Goal: Task Accomplishment & Management: Complete application form

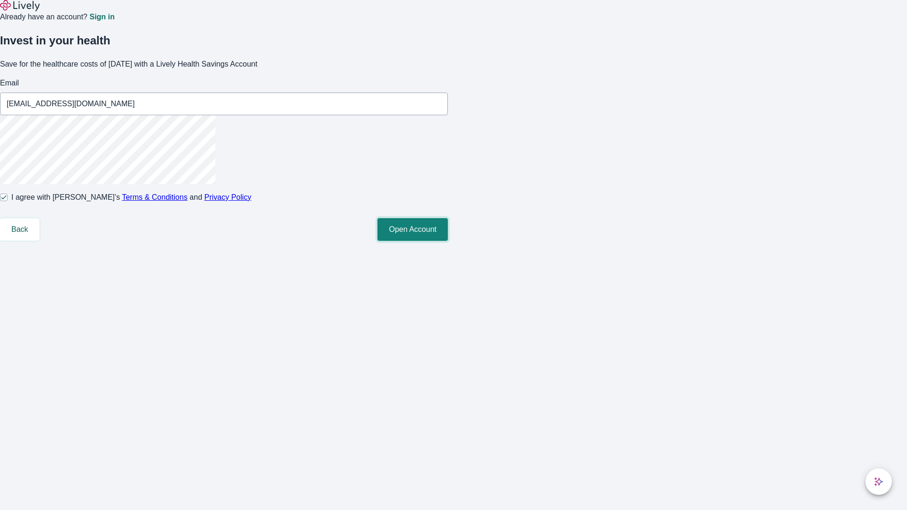
click at [448, 241] on button "Open Account" at bounding box center [413, 229] width 70 height 23
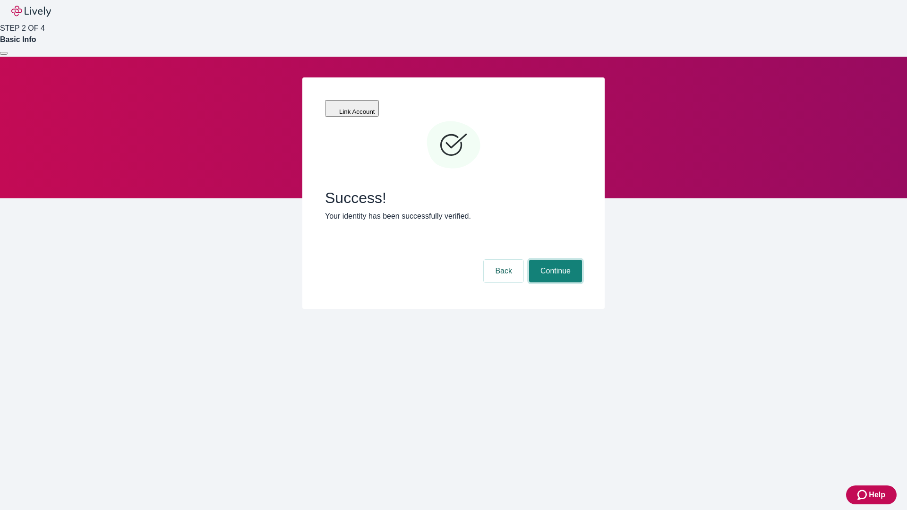
click at [554, 260] on button "Continue" at bounding box center [555, 271] width 53 height 23
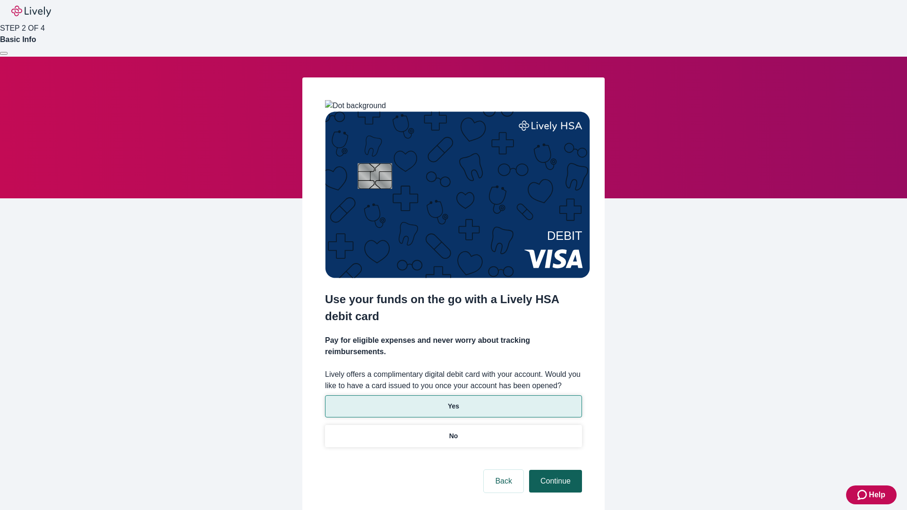
click at [453, 402] on p "Yes" at bounding box center [453, 407] width 11 height 10
click at [554, 470] on button "Continue" at bounding box center [555, 481] width 53 height 23
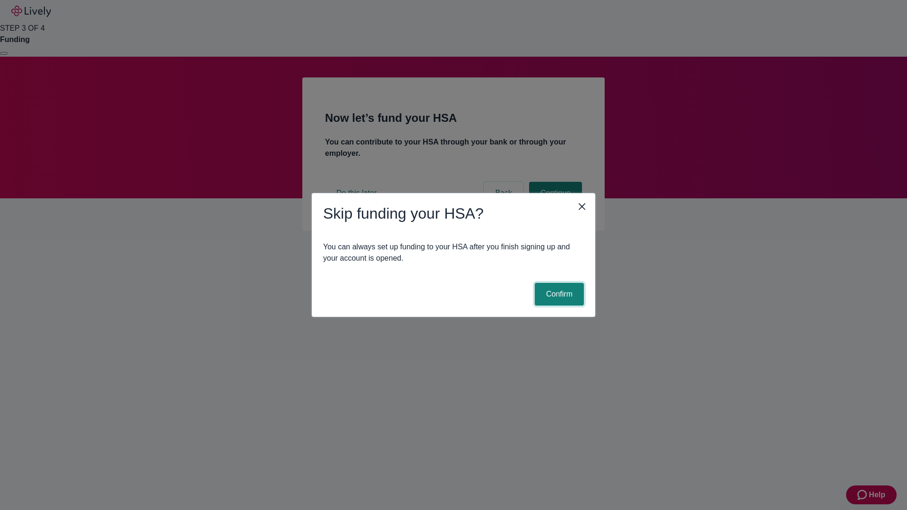
click at [558, 294] on button "Confirm" at bounding box center [559, 294] width 49 height 23
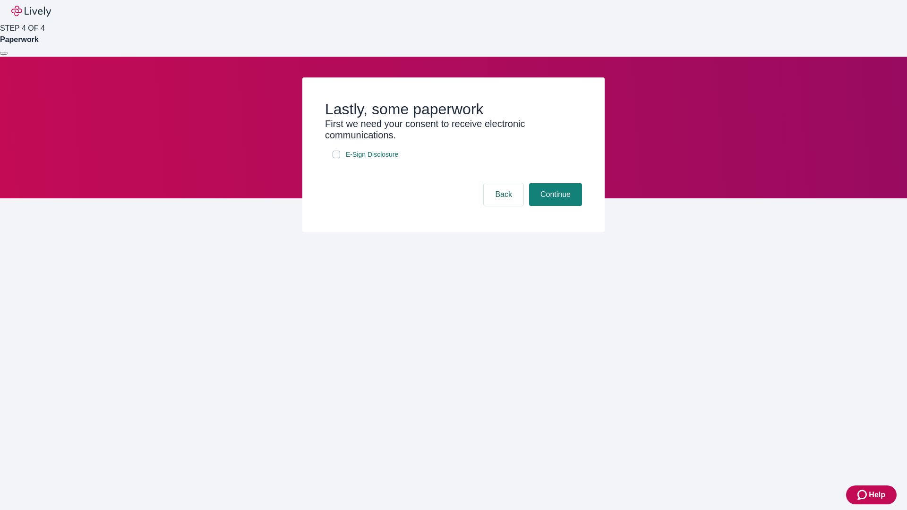
click at [336, 158] on input "E-Sign Disclosure" at bounding box center [337, 155] width 8 height 8
checkbox input "true"
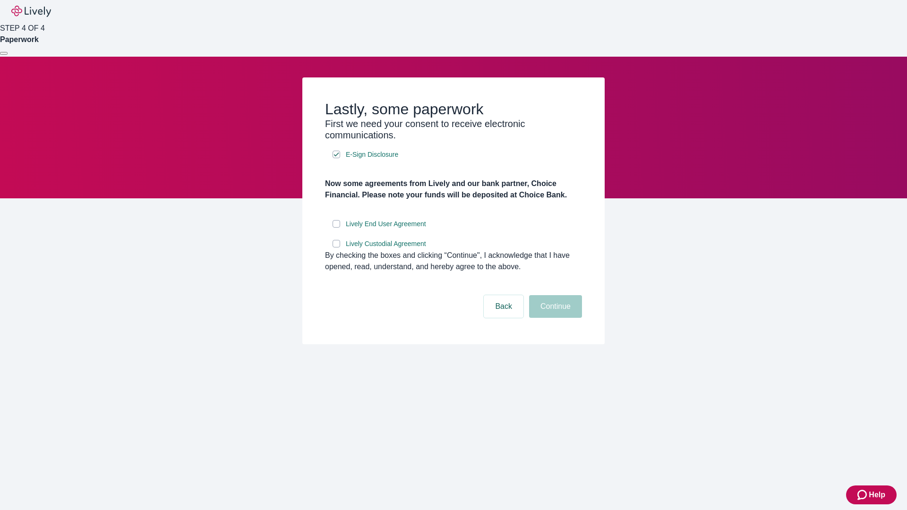
click at [336, 228] on input "Lively End User Agreement" at bounding box center [337, 224] width 8 height 8
checkbox input "true"
click at [336, 248] on input "Lively Custodial Agreement" at bounding box center [337, 244] width 8 height 8
checkbox input "true"
click at [554, 318] on button "Continue" at bounding box center [555, 306] width 53 height 23
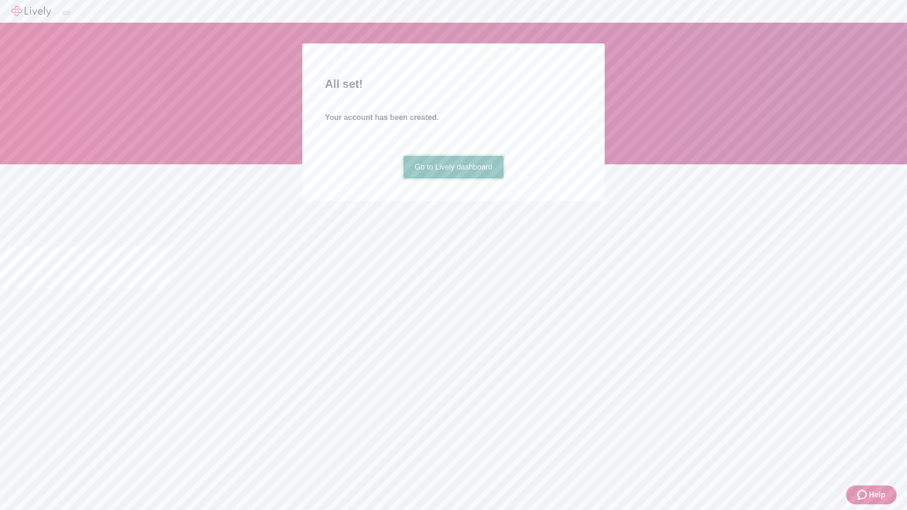
click at [453, 179] on link "Go to Lively dashboard" at bounding box center [454, 167] width 101 height 23
